Goal: Task Accomplishment & Management: Use online tool/utility

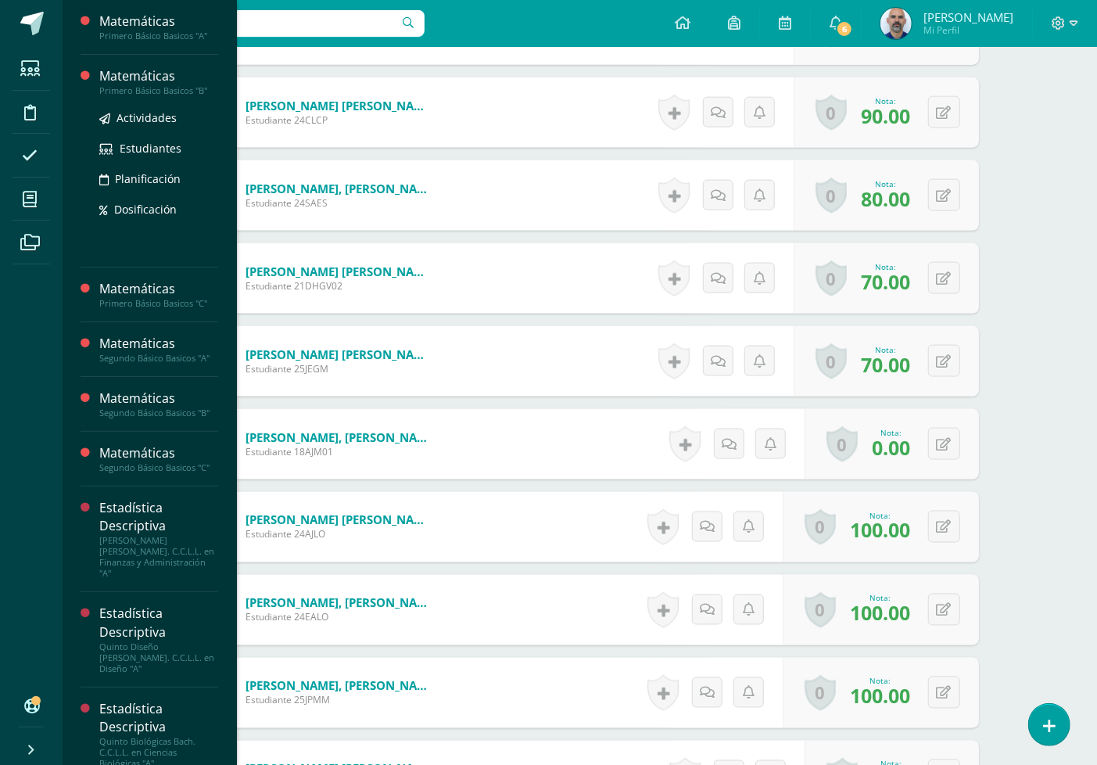
click at [131, 88] on div "Primero Básico Basicos "B"" at bounding box center [158, 90] width 119 height 11
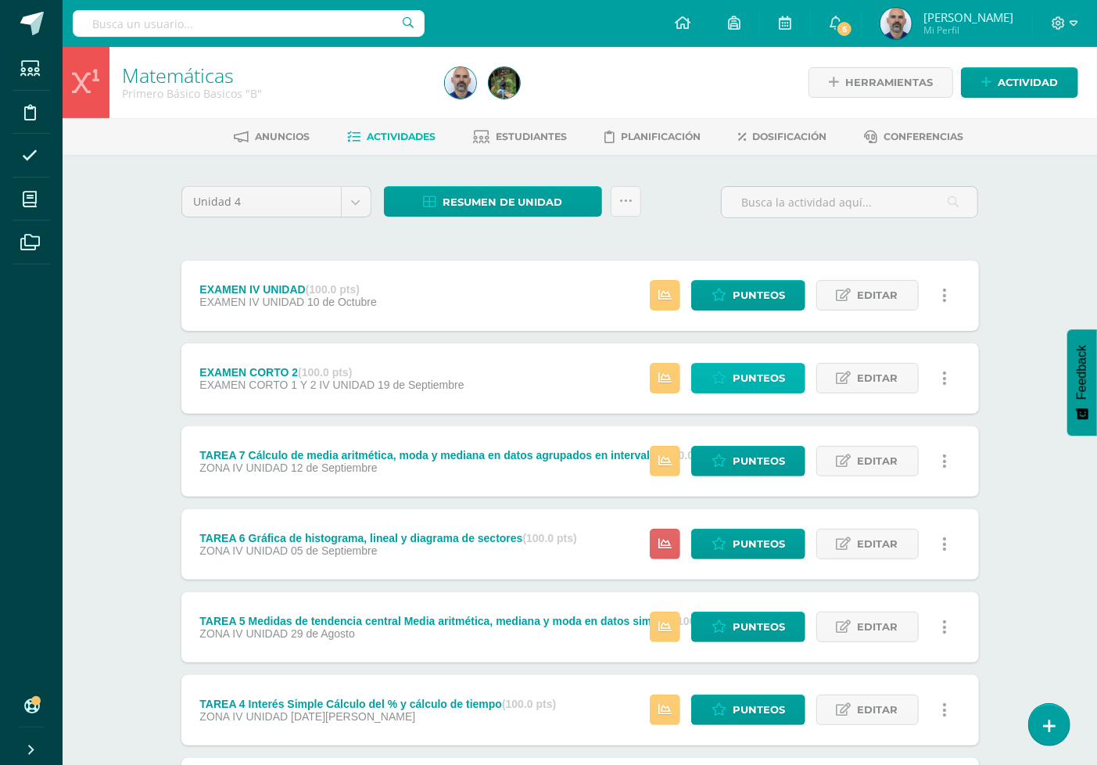
click at [741, 372] on span "Punteos" at bounding box center [759, 378] width 52 height 29
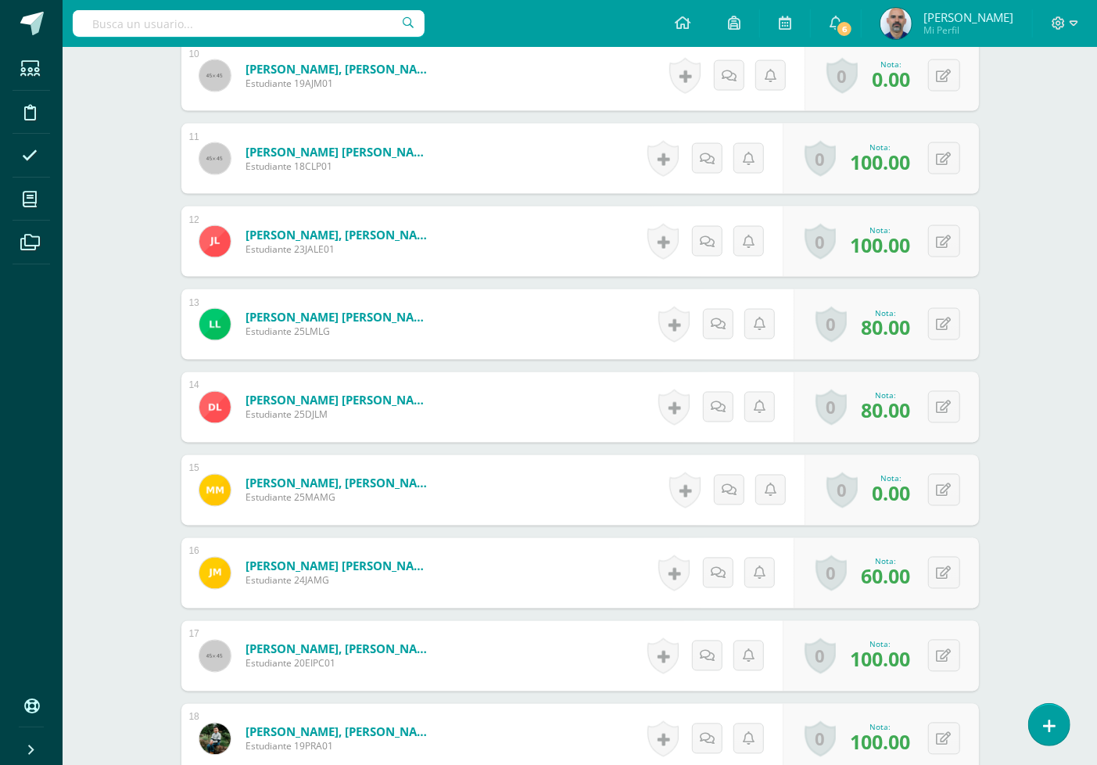
scroll to position [1304, 0]
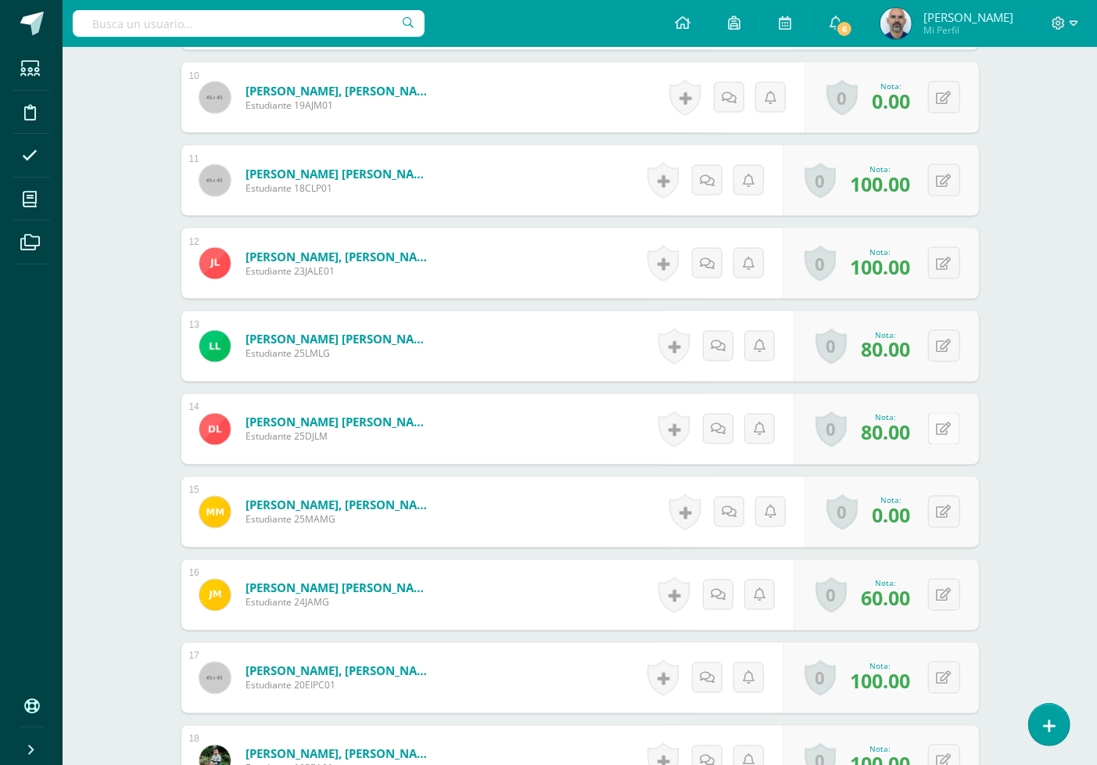
click at [945, 428] on icon at bounding box center [944, 429] width 15 height 13
type input "100"
drag, startPoint x: 1059, startPoint y: 364, endPoint x: 1052, endPoint y: 344, distance: 20.8
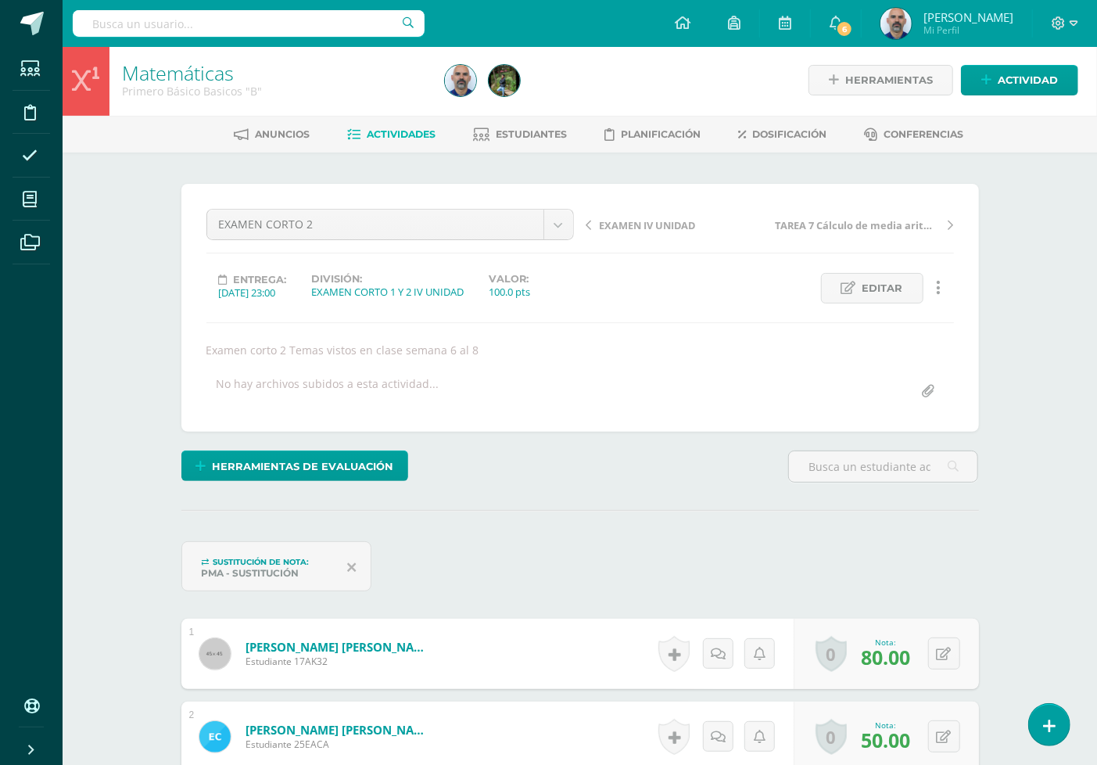
scroll to position [0, 0]
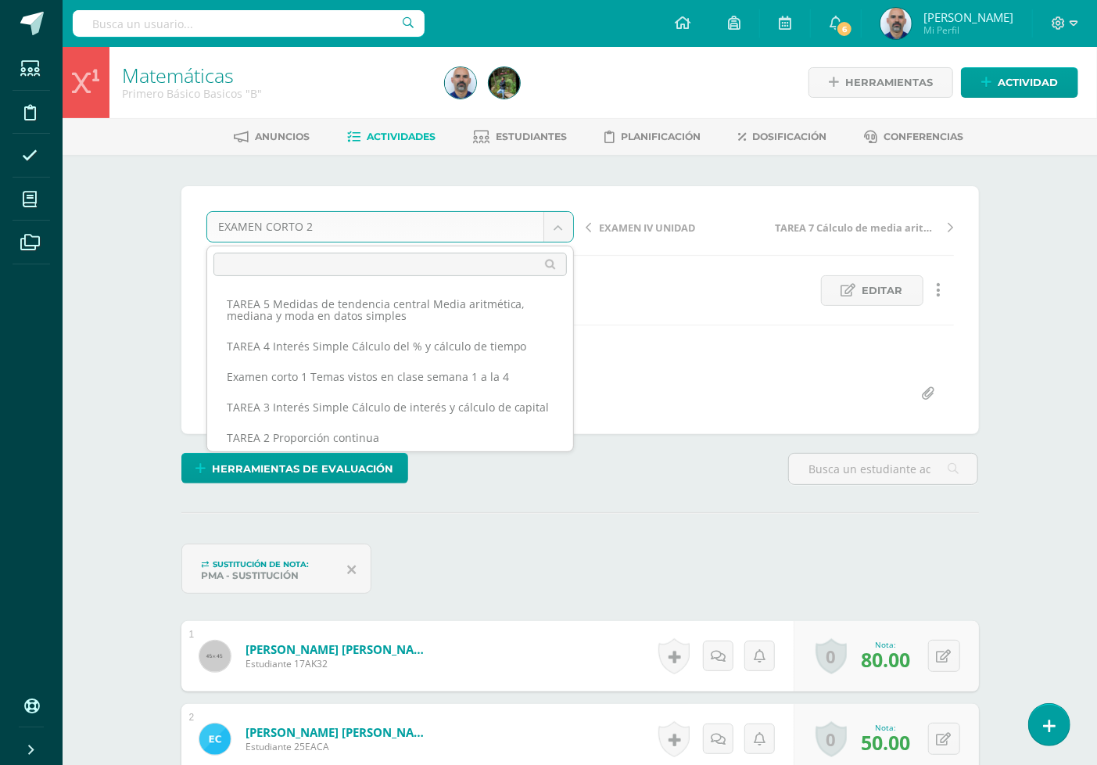
scroll to position [172, 0]
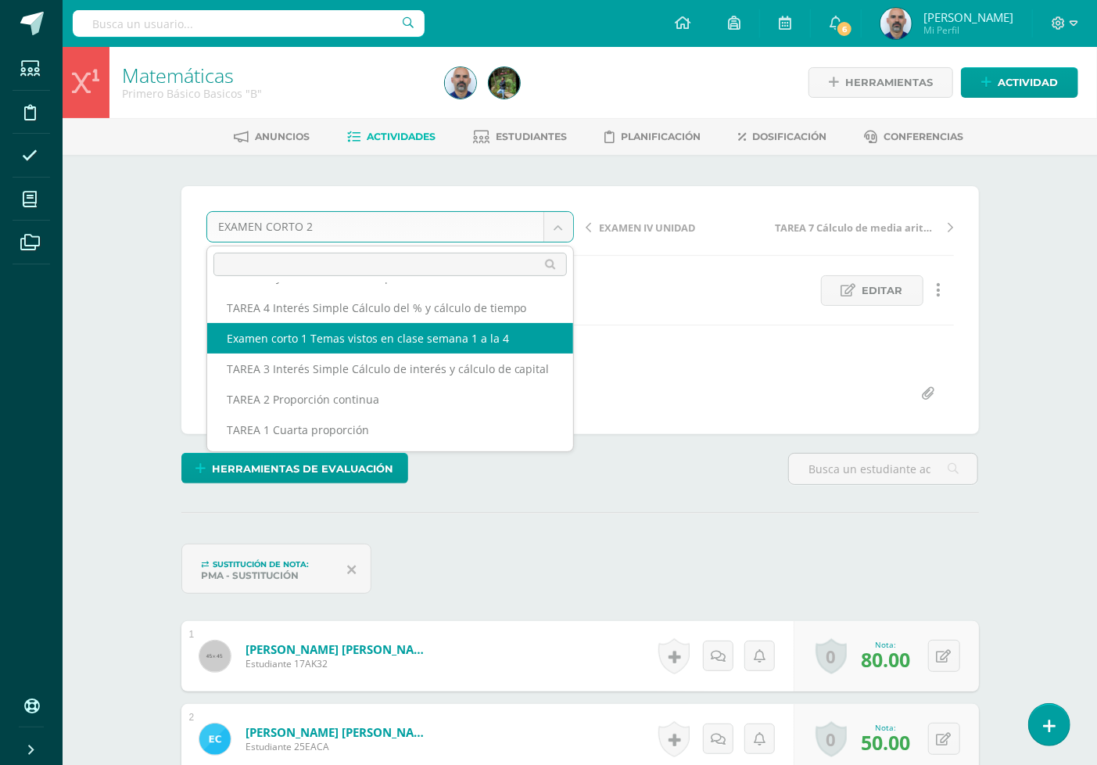
select select "/dashboard/teacher/grade-activity/192804/"
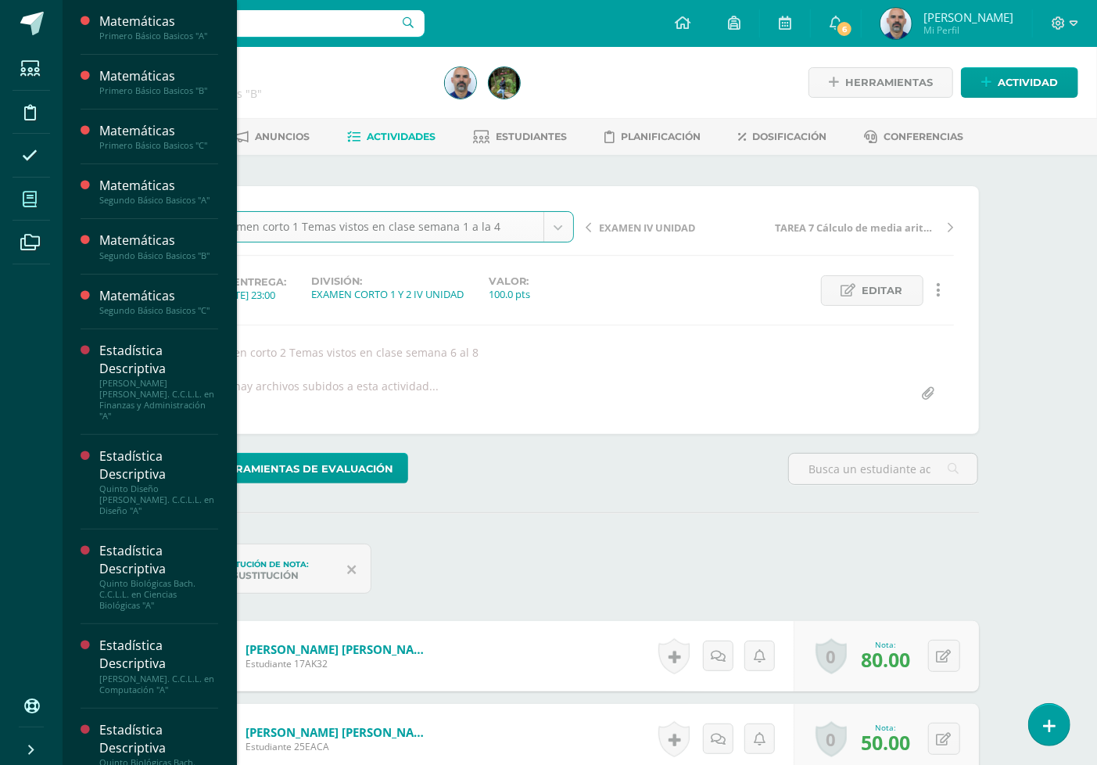
click at [41, 203] on span at bounding box center [30, 198] width 35 height 35
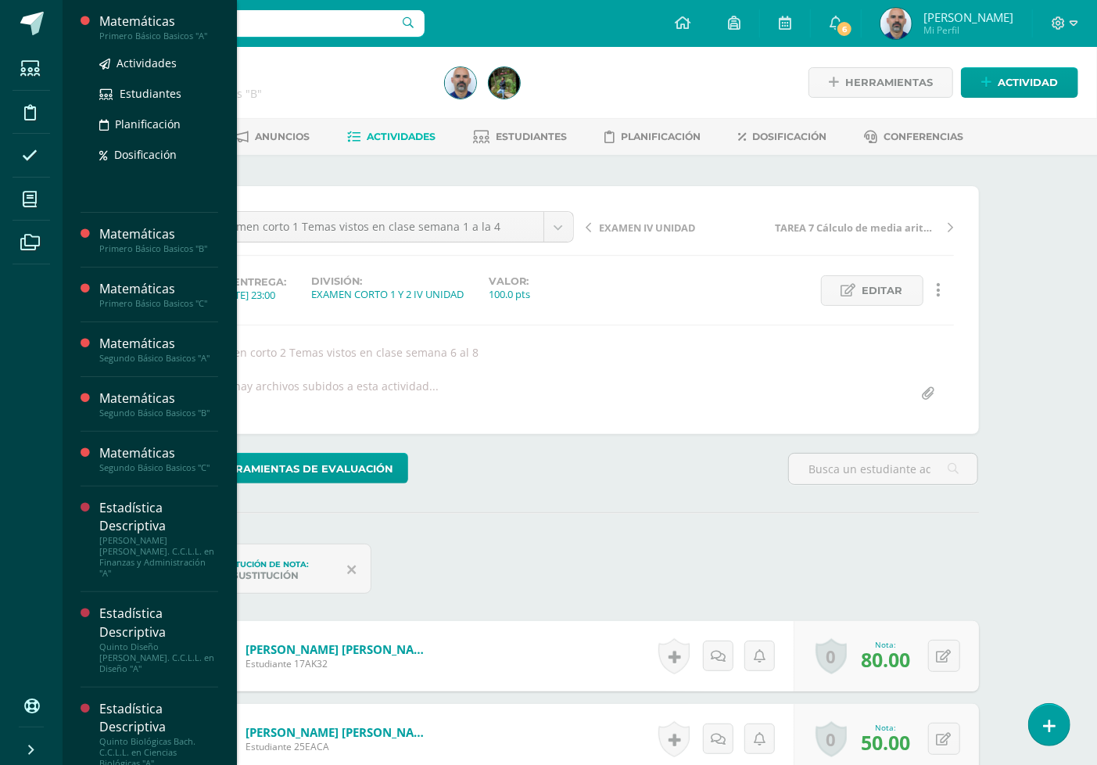
click at [146, 11] on div "Matemáticas Primero Básico Basicos "A" Actividades Estudiantes Planificación Do…" at bounding box center [150, 106] width 138 height 213
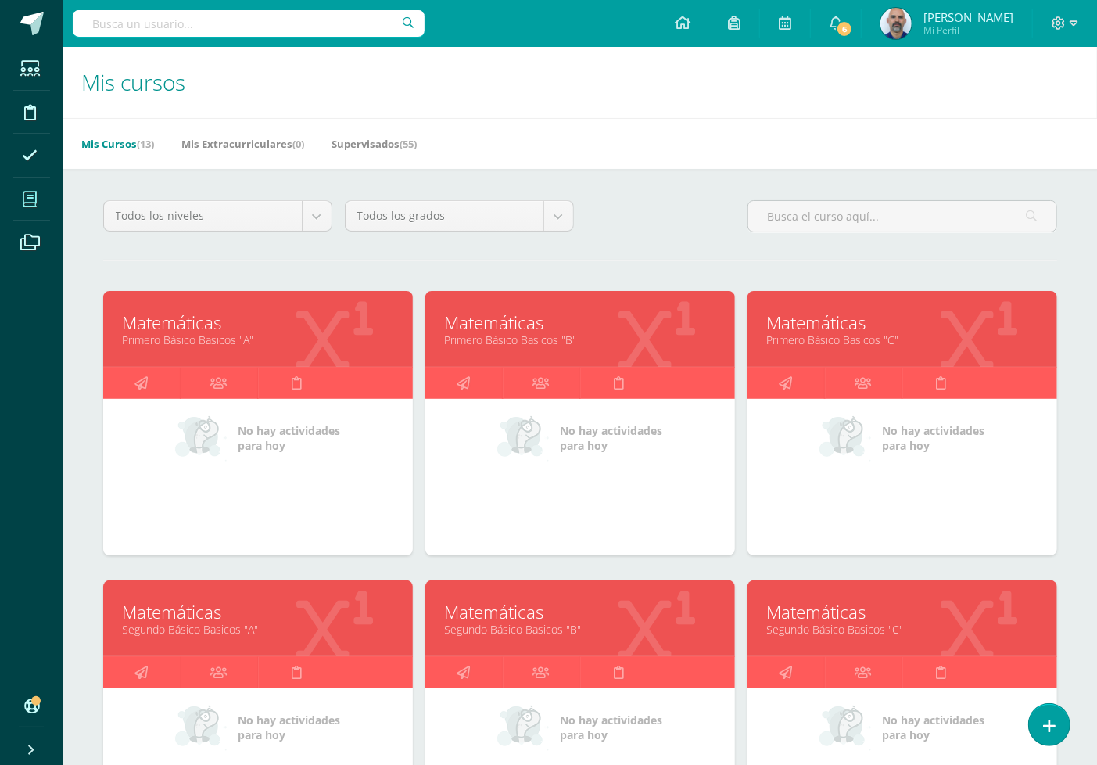
click at [299, 310] on link "Matemáticas" at bounding box center [258, 322] width 271 height 24
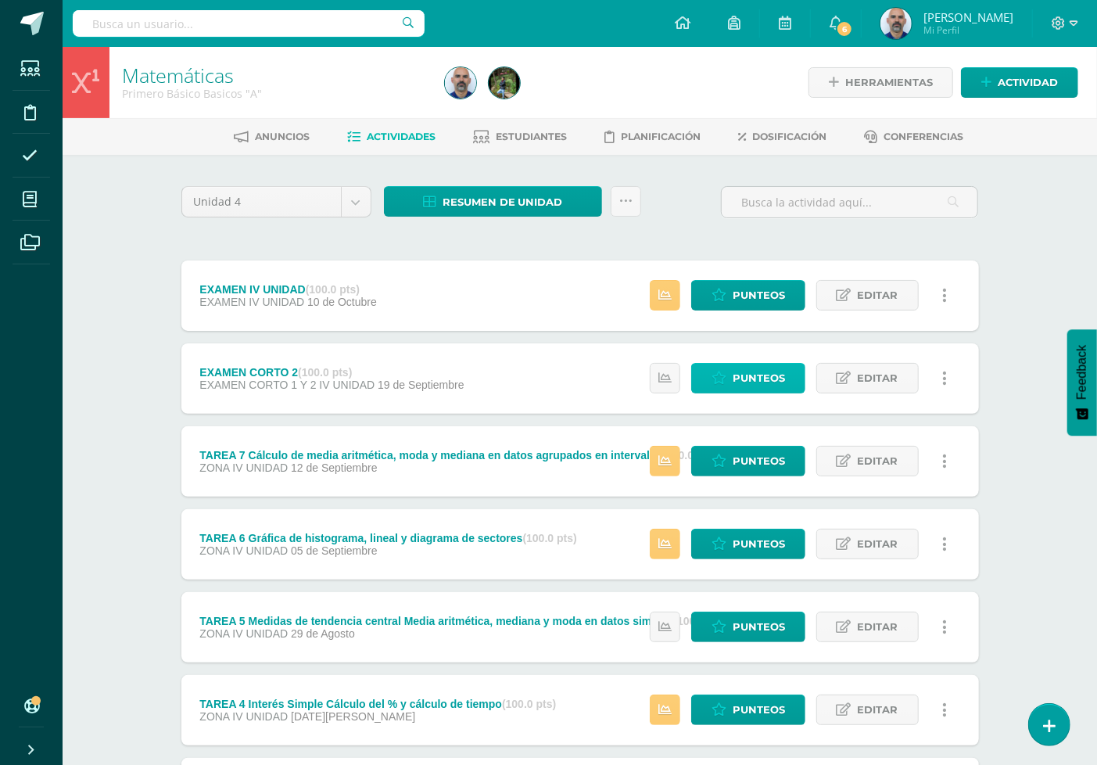
click at [722, 381] on icon at bounding box center [719, 377] width 15 height 13
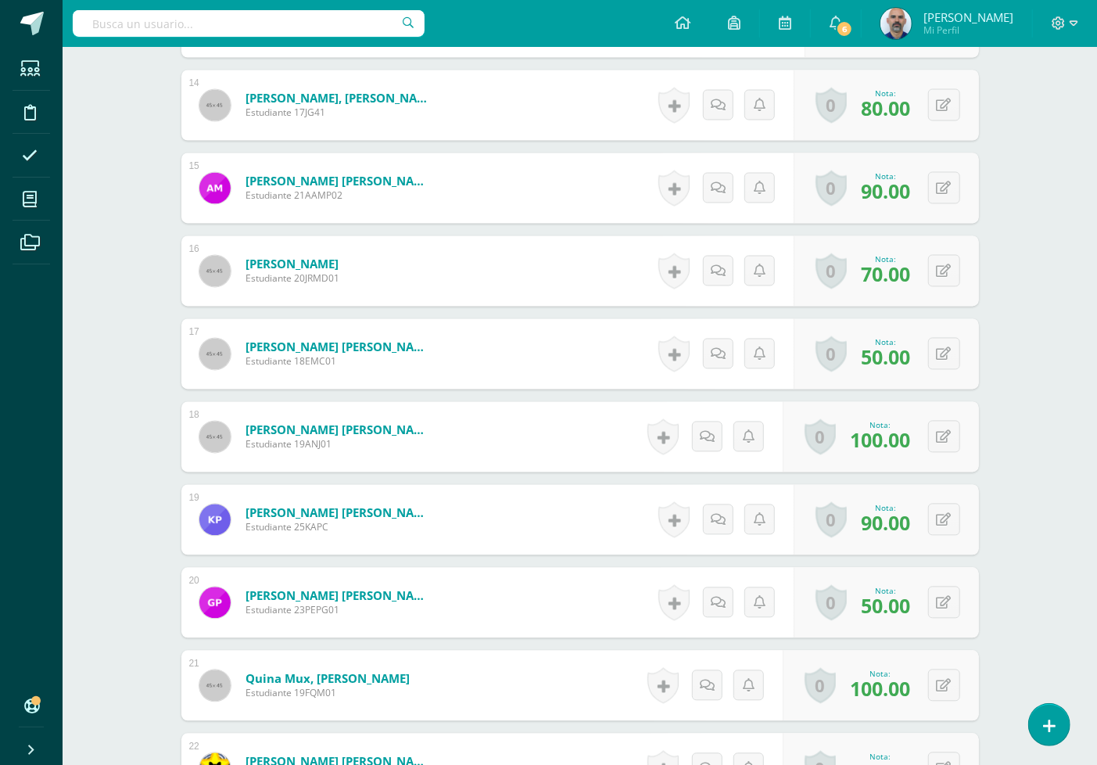
scroll to position [1566, 0]
click at [941, 602] on icon at bounding box center [944, 602] width 15 height 13
type input "30"
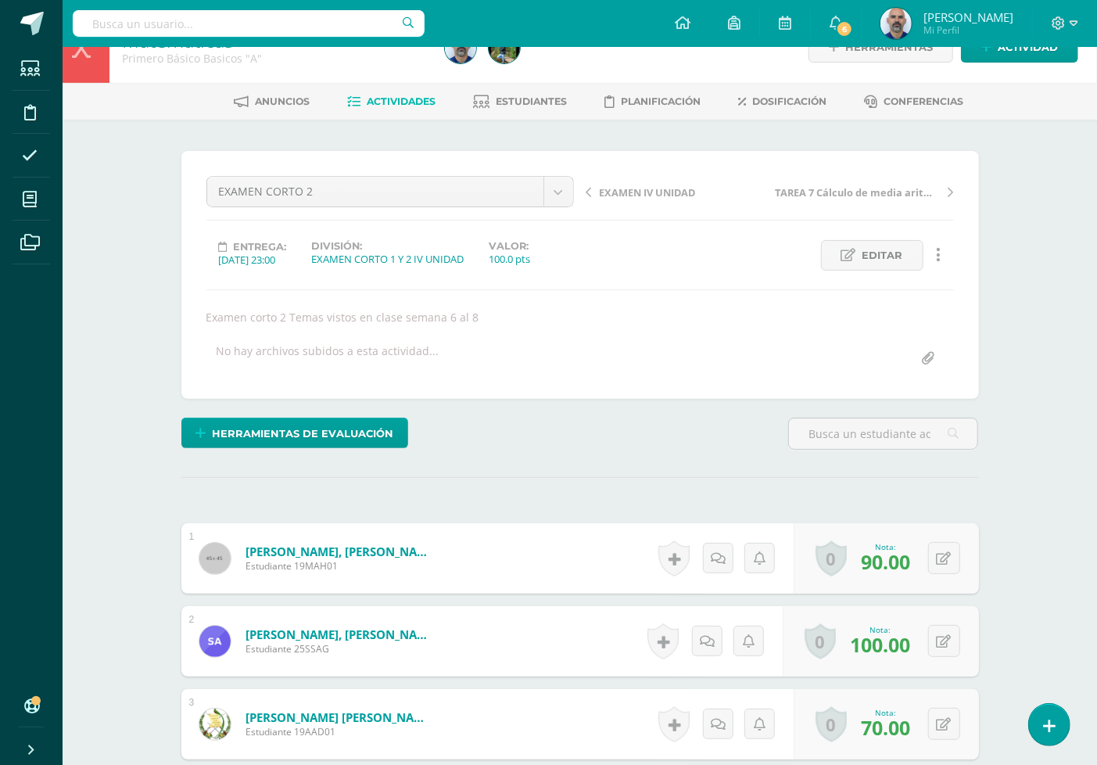
scroll to position [0, 0]
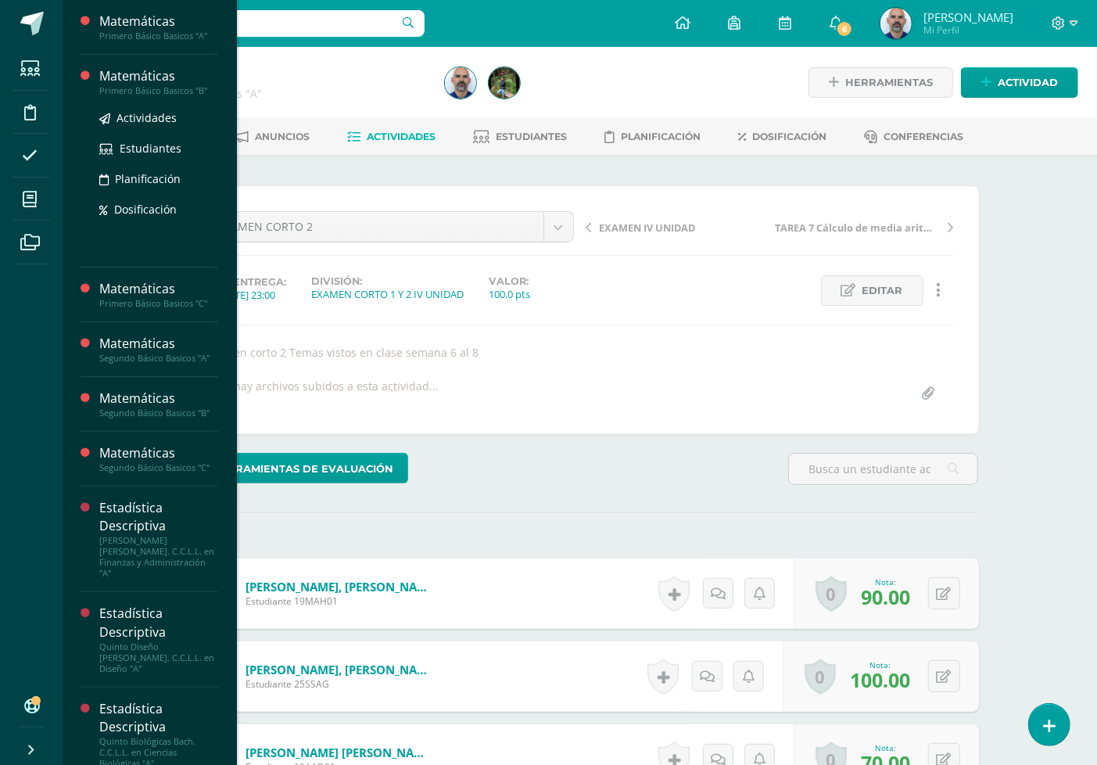
click at [155, 79] on div "Matemáticas" at bounding box center [158, 76] width 119 height 18
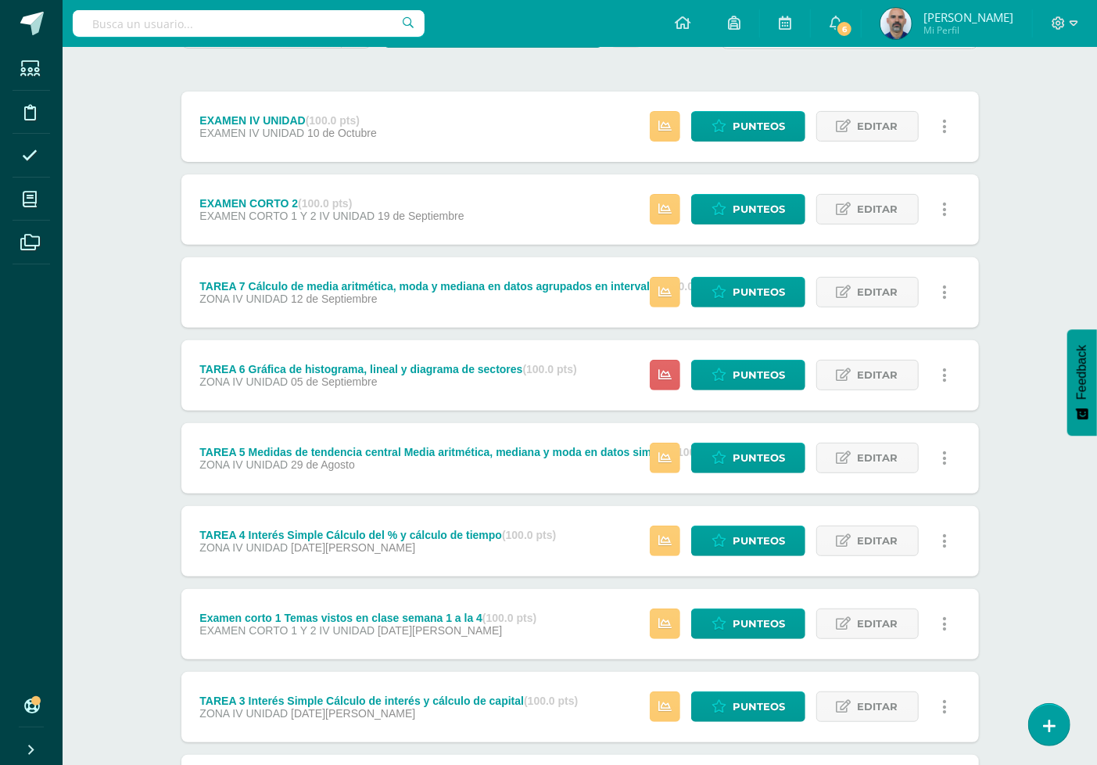
scroll to position [174, 0]
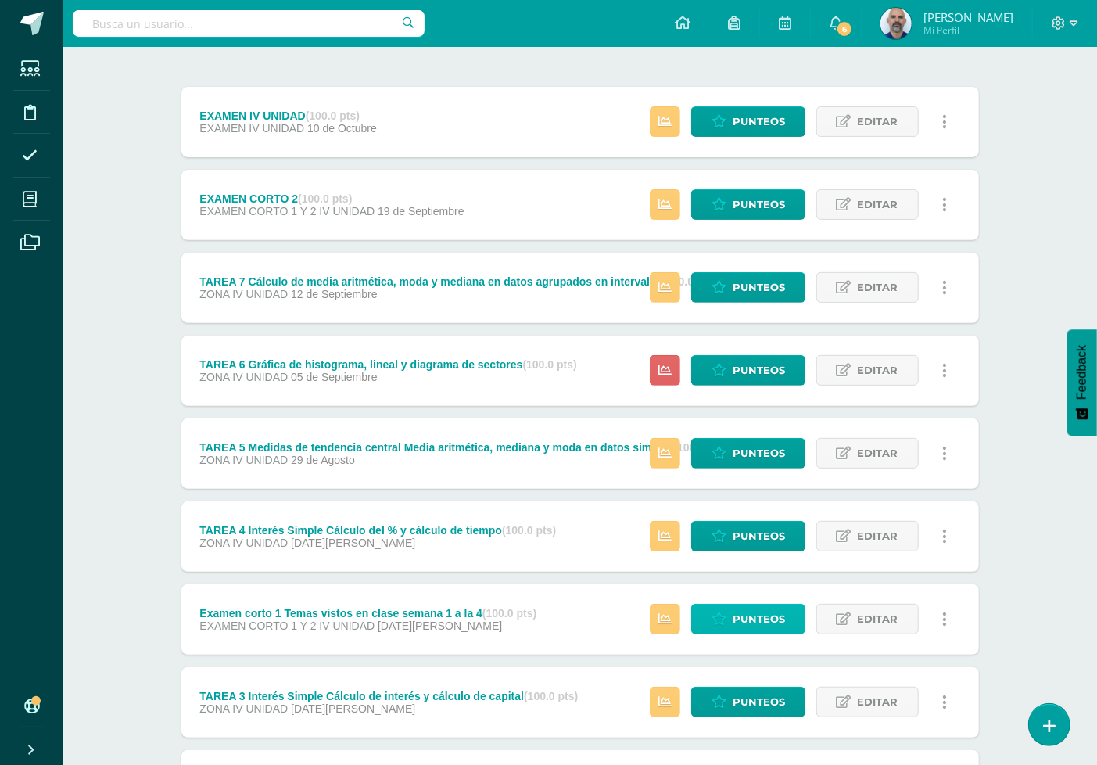
click at [726, 623] on icon at bounding box center [719, 618] width 15 height 13
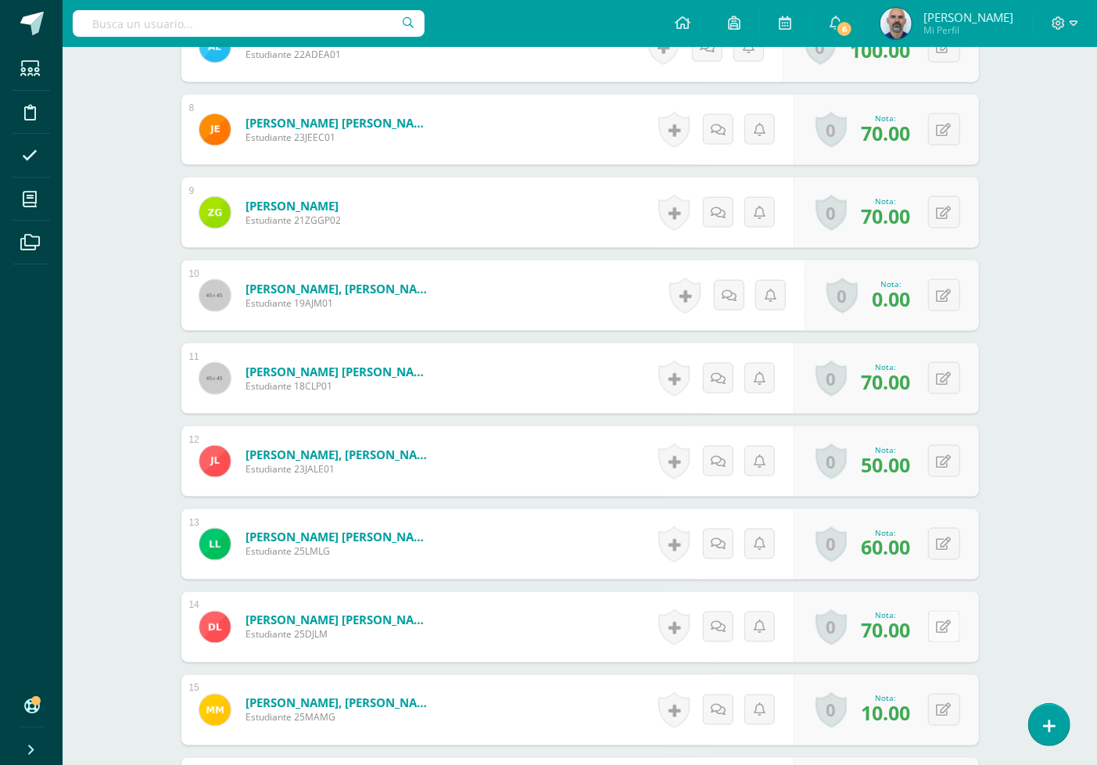
scroll to position [1107, 0]
click at [947, 630] on icon at bounding box center [955, 625] width 16 height 13
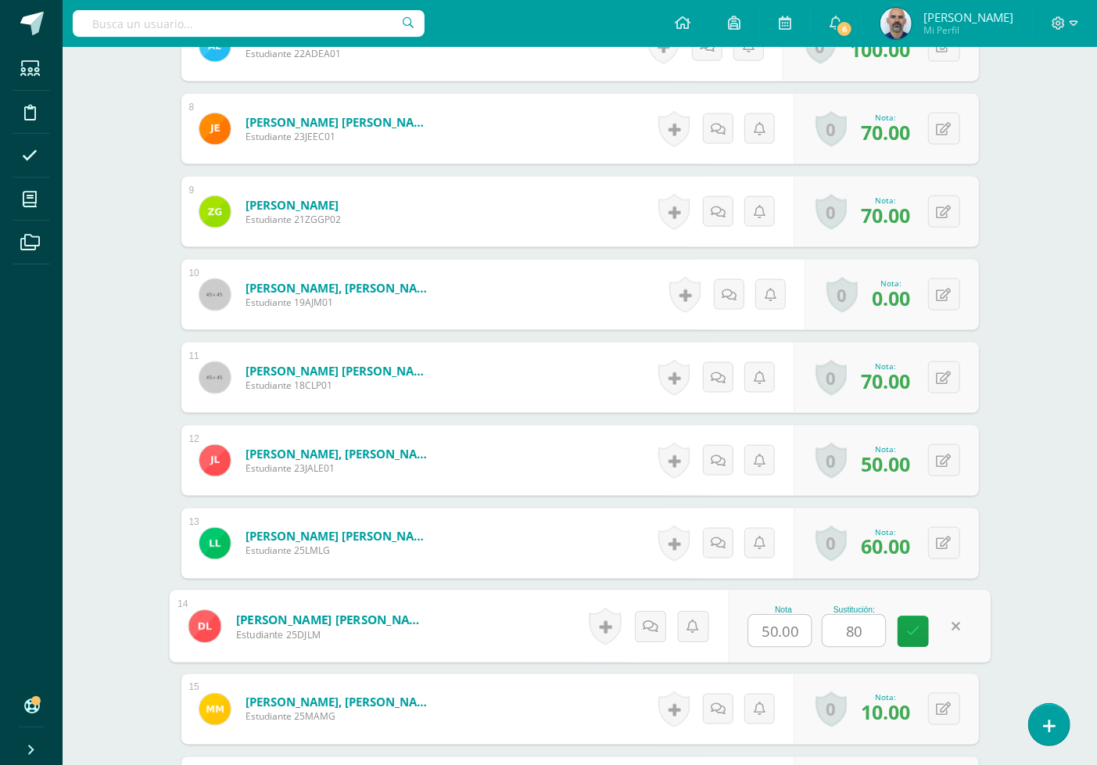
type input "80"
click at [1044, 586] on div "Matemáticas Primero Básico Basicos "B" Herramientas Detalle de asistencias Acti…" at bounding box center [580, 180] width 1034 height 2481
